Goal: Book appointment/travel/reservation

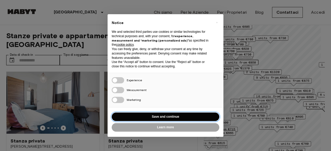
click at [158, 116] on button "Save and continue" at bounding box center [166, 117] width 108 height 9
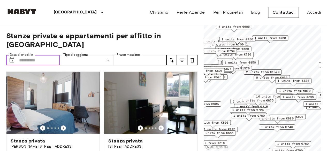
click at [40, 55] on input "Data di check-in" at bounding box center [39, 60] width 41 height 10
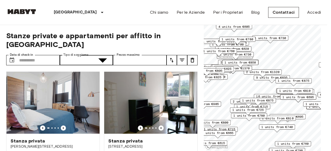
type input "**********"
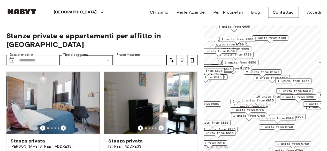
click at [173, 58] on icon "tune" at bounding box center [172, 60] width 4 height 5
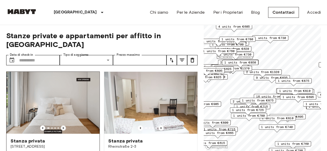
click at [63, 127] on icon "Previous image" at bounding box center [63, 128] width 1 height 2
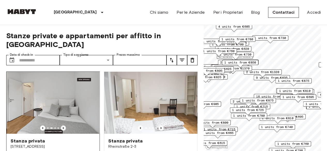
click at [63, 127] on icon "Previous image" at bounding box center [63, 128] width 1 height 2
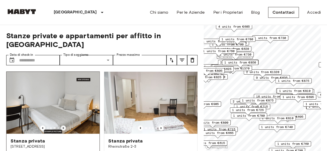
click at [63, 127] on icon "Previous image" at bounding box center [63, 128] width 1 height 2
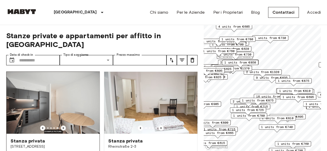
click at [63, 127] on icon "Previous image" at bounding box center [63, 128] width 1 height 2
